Goal: Task Accomplishment & Management: Use online tool/utility

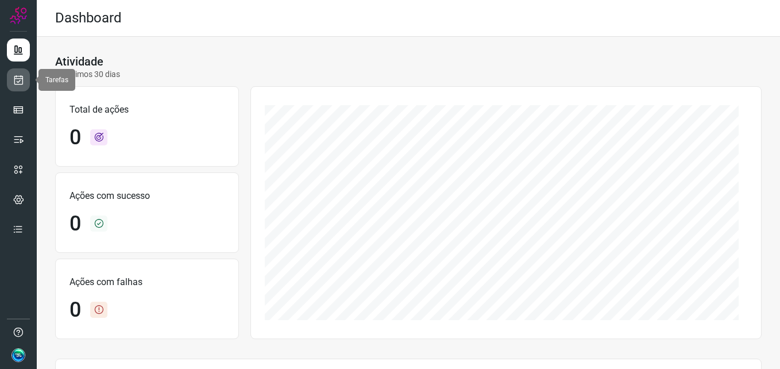
click at [27, 76] on link at bounding box center [18, 79] width 23 height 23
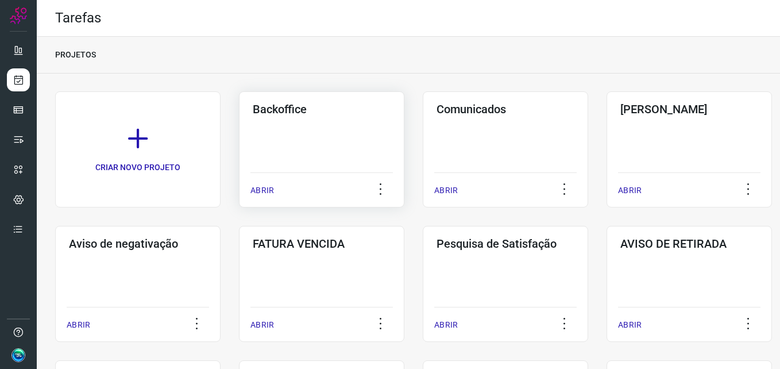
click at [311, 143] on div "Backoffice ABRIR" at bounding box center [321, 149] width 165 height 116
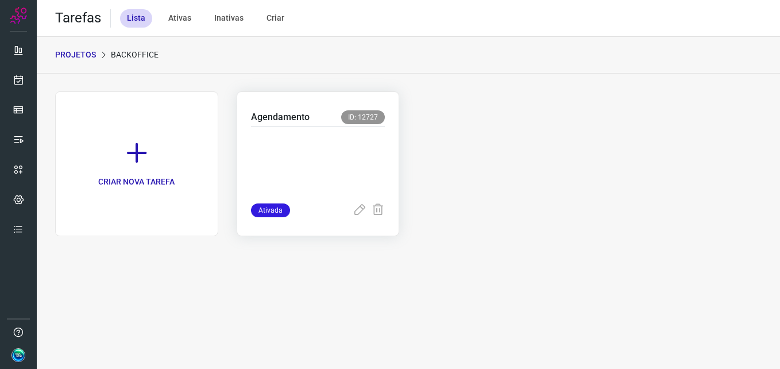
click at [342, 135] on p at bounding box center [318, 162] width 134 height 57
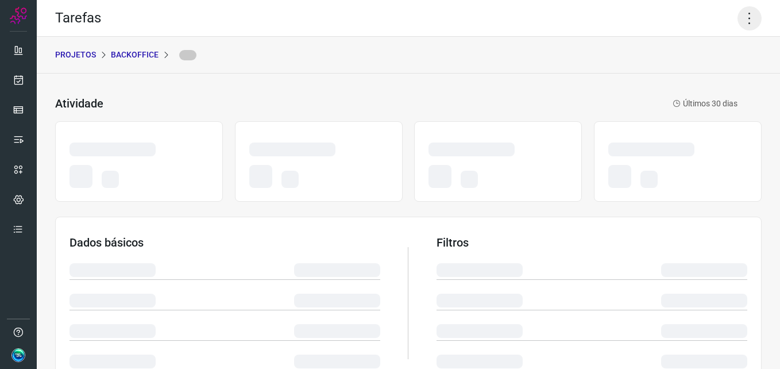
click at [738, 23] on icon at bounding box center [750, 18] width 24 height 24
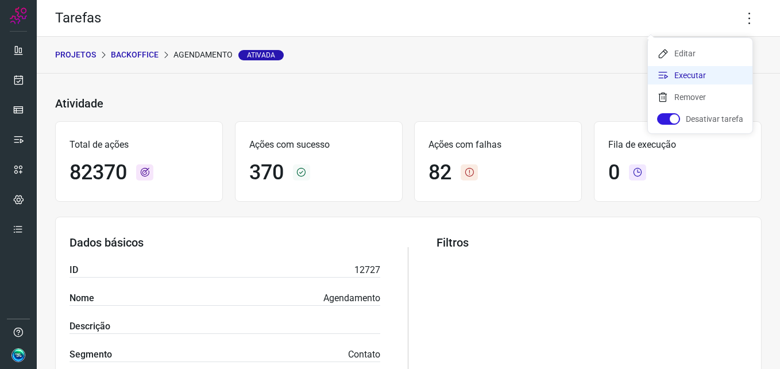
click at [699, 77] on li "Executar" at bounding box center [700, 75] width 105 height 18
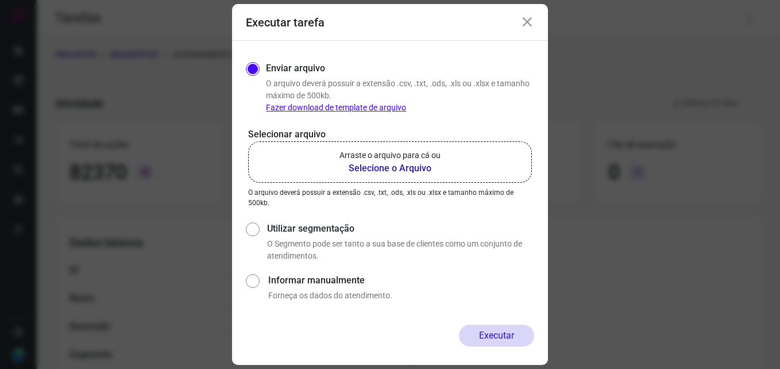
click at [418, 161] on b "Selecione o Arquivo" at bounding box center [390, 168] width 101 height 14
click at [0, 0] on input "Arraste o arquivo para cá ou Selecione o Arquivo" at bounding box center [0, 0] width 0 height 0
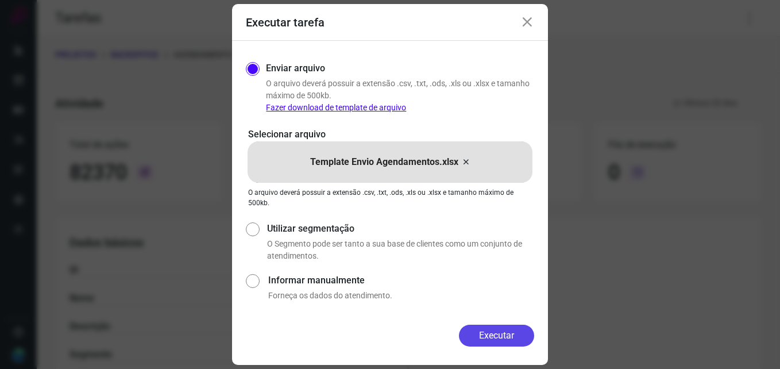
click at [487, 334] on button "Executar" at bounding box center [496, 336] width 75 height 22
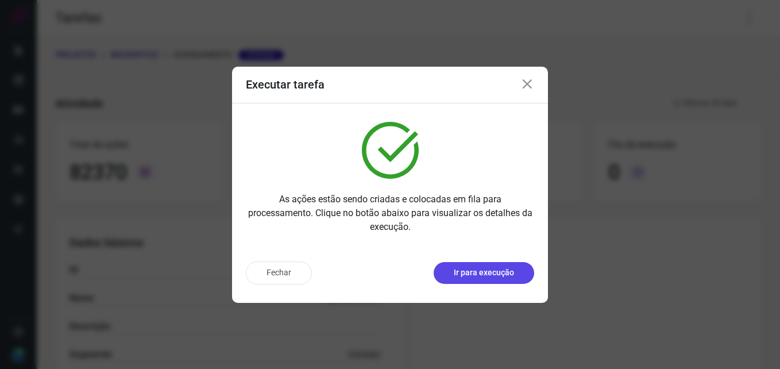
click at [477, 279] on button "Ir para execução" at bounding box center [484, 273] width 101 height 22
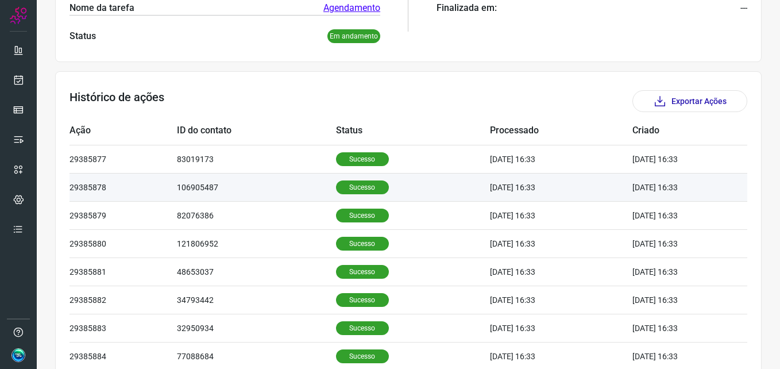
scroll to position [387, 0]
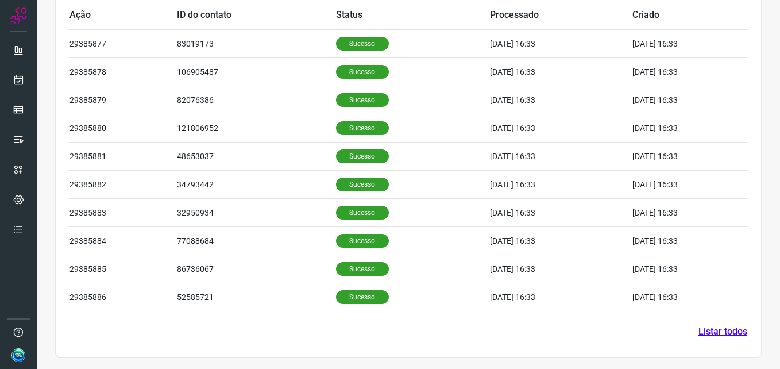
click at [712, 330] on link "Listar todos" at bounding box center [723, 332] width 49 height 14
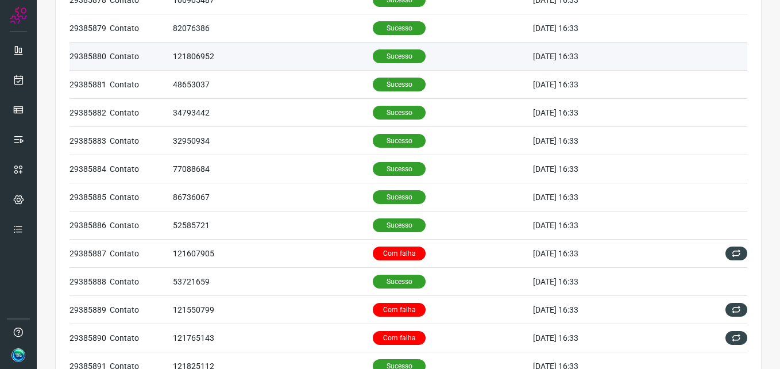
scroll to position [213, 0]
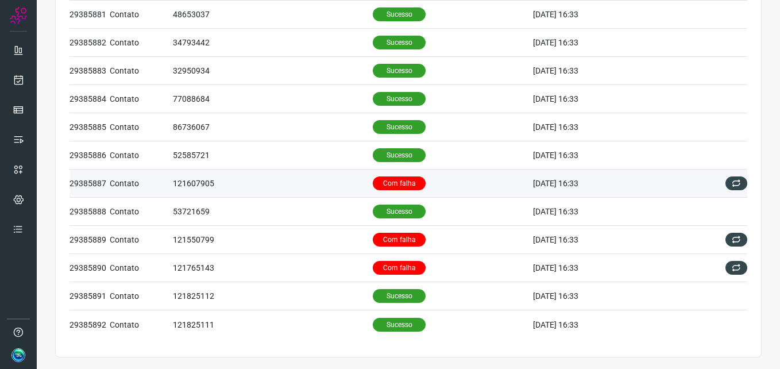
click at [385, 185] on p "Com falha" at bounding box center [399, 183] width 53 height 14
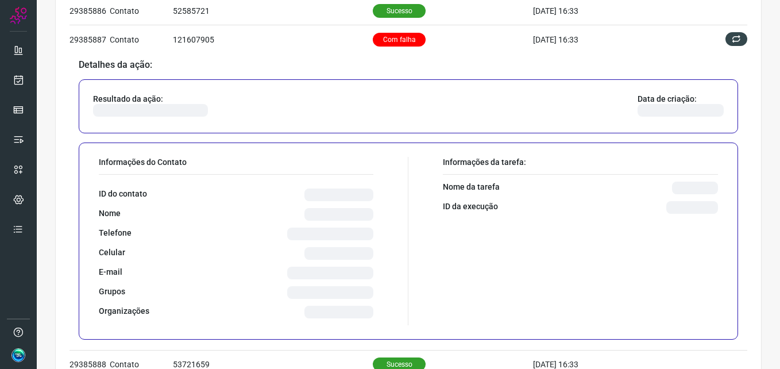
scroll to position [385, 0]
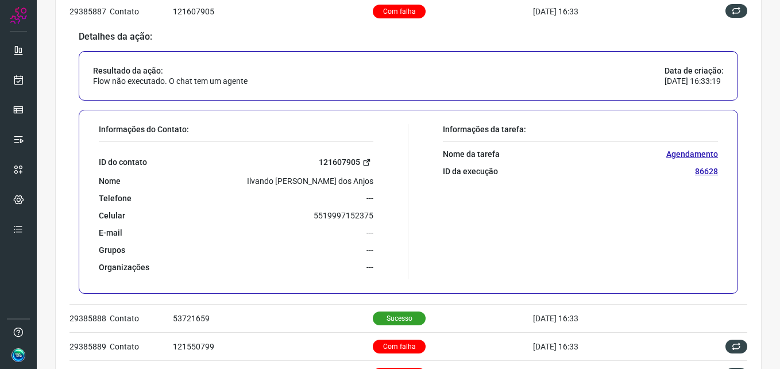
click at [345, 163] on link "121607905" at bounding box center [346, 162] width 55 height 13
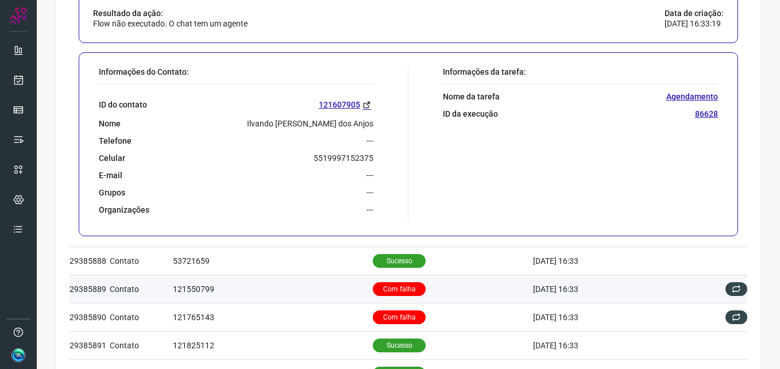
click at [385, 289] on p "Com falha" at bounding box center [399, 289] width 53 height 14
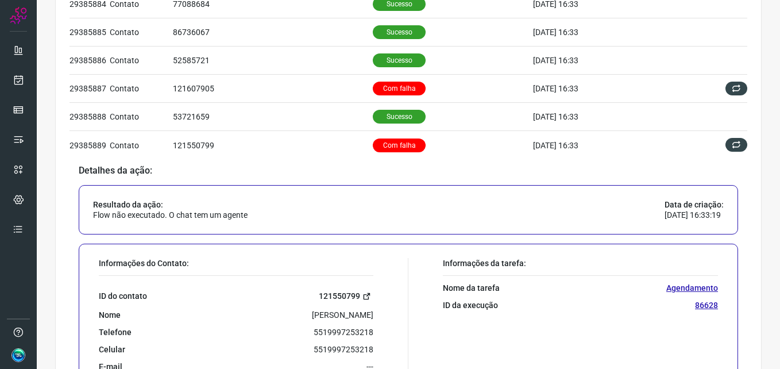
scroll to position [336, 0]
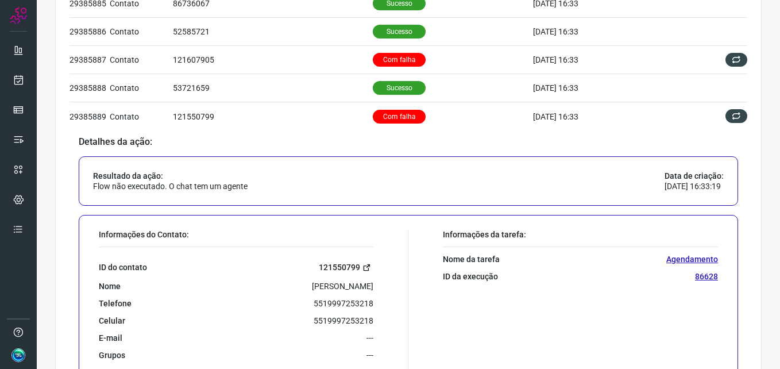
click at [341, 267] on link "121550799" at bounding box center [346, 267] width 55 height 13
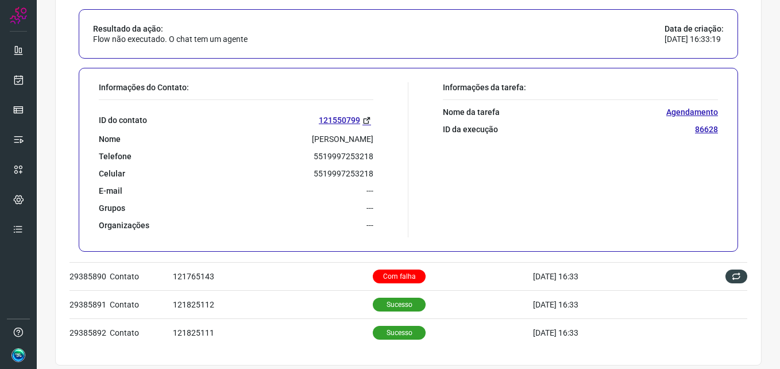
scroll to position [491, 0]
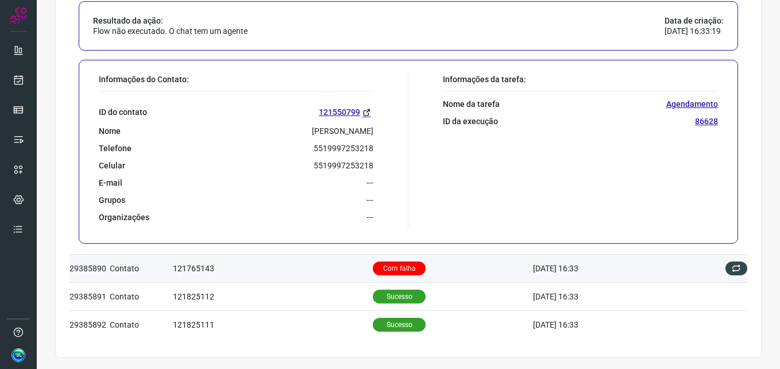
click at [376, 264] on p "Com falha" at bounding box center [399, 268] width 53 height 14
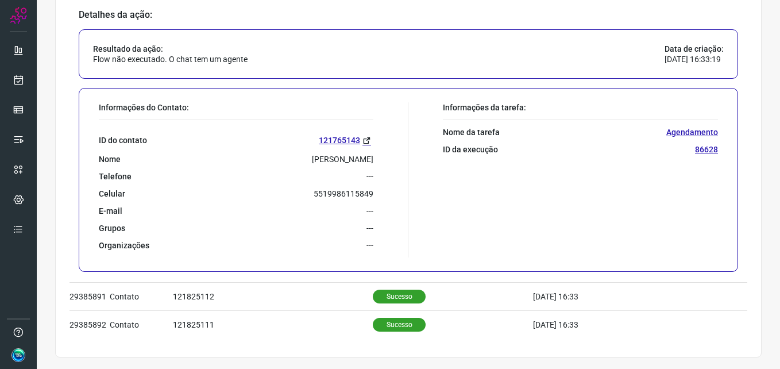
scroll to position [434, 0]
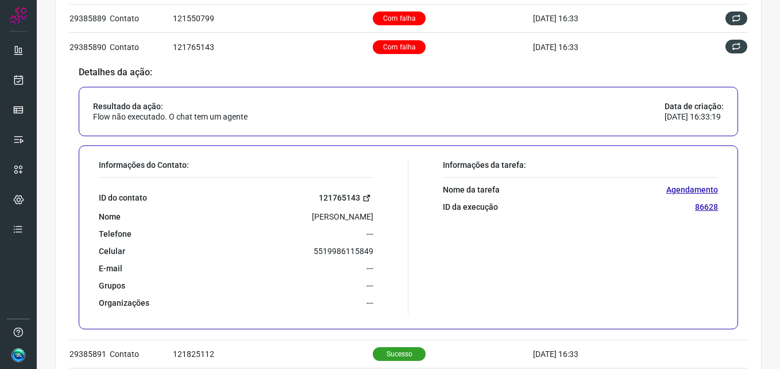
click at [336, 196] on link "121765143" at bounding box center [346, 197] width 55 height 13
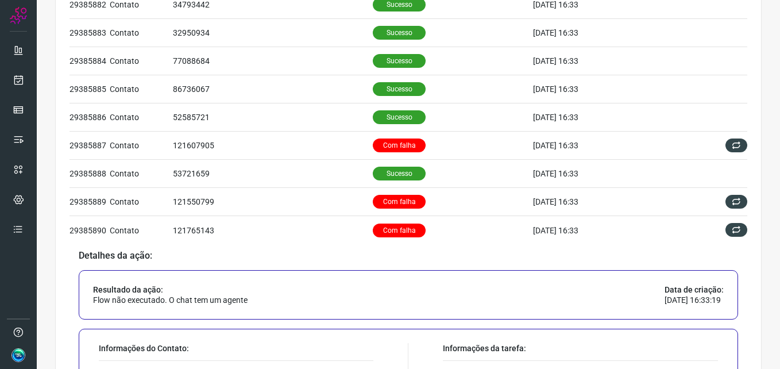
scroll to position [0, 0]
